Goal: Subscribe to service/newsletter

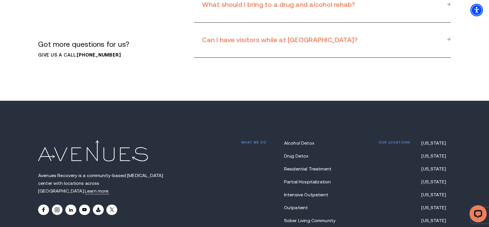
scroll to position [4790, 0]
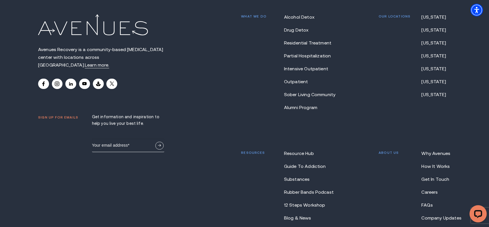
click at [111, 138] on input "Email" at bounding box center [128, 144] width 72 height 13
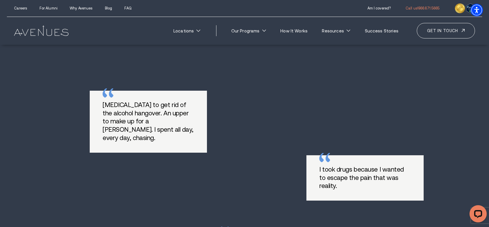
scroll to position [0, 0]
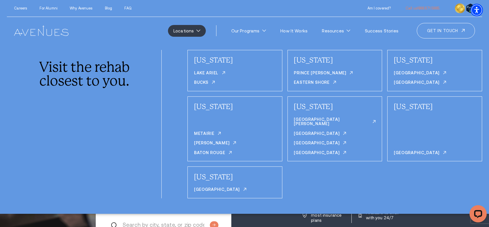
click at [200, 30] on icon at bounding box center [198, 31] width 4 height 2
